Goal: Find specific page/section: Find specific page/section

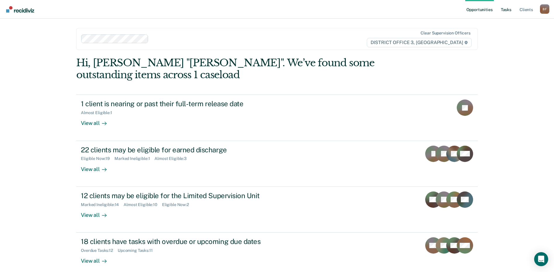
click at [507, 11] on link "Tasks" at bounding box center [505, 9] width 13 height 19
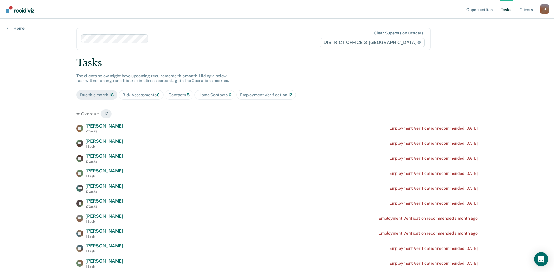
click at [176, 93] on div "Contacts 5" at bounding box center [178, 95] width 21 height 5
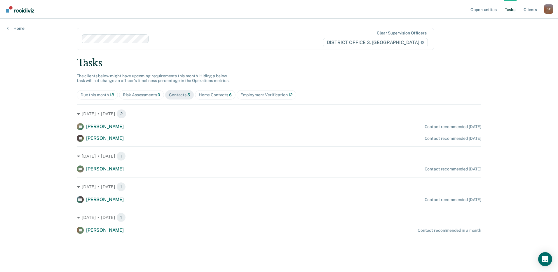
click at [214, 94] on div "Home Contacts 6" at bounding box center [215, 95] width 33 height 5
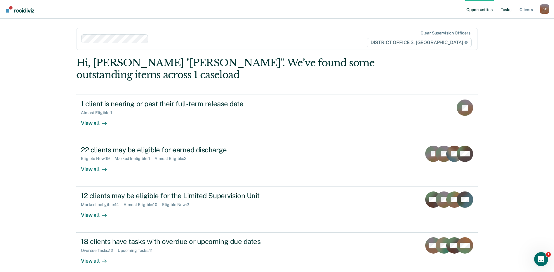
click at [508, 11] on link "Tasks" at bounding box center [505, 9] width 13 height 19
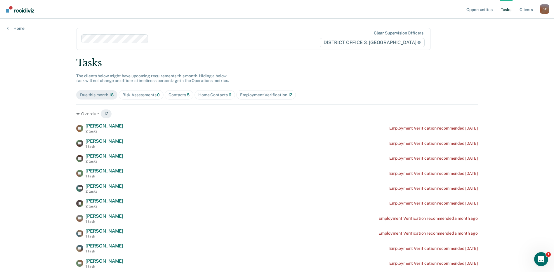
click at [221, 96] on div "Home Contacts 6" at bounding box center [214, 95] width 33 height 5
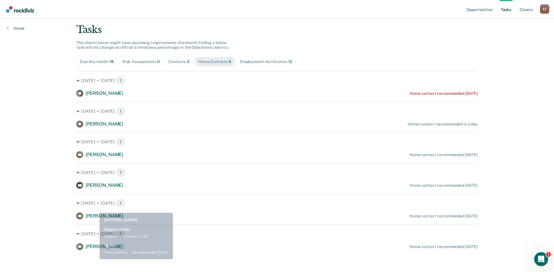
scroll to position [35, 0]
